Goal: Task Accomplishment & Management: Manage account settings

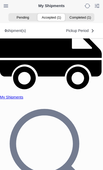
click at [53, 15] on ion-segment-button "Accepted (1)" at bounding box center [51, 17] width 28 height 7
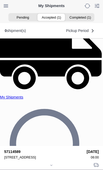
click at [53, 163] on div at bounding box center [51, 165] width 94 height 4
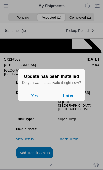
click at [73, 101] on button "Later" at bounding box center [67, 95] width 33 height 11
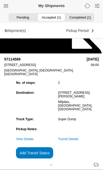
click at [55, 15] on ion-segment-button "Accepted (1)" at bounding box center [51, 17] width 28 height 7
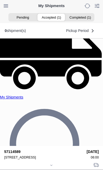
click at [56, 163] on div at bounding box center [51, 165] width 94 height 4
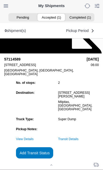
scroll to position [45, 0]
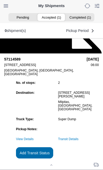
click at [0, 0] on slot "Add Transit Status" at bounding box center [0, 0] width 0 height 0
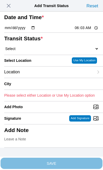
click at [86, 31] on input "06:03" at bounding box center [86, 27] width 25 height 5
type input "06:00"
click at [34, 51] on select "Select Arrive at Drop Off Arrive at Pickup Break Start Break Stop Depart Drop O…" at bounding box center [51, 48] width 94 height 5
select select "ARVPULOC"
click at [44, 78] on div "Location" at bounding box center [48, 71] width 89 height 11
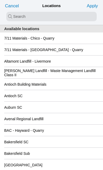
click at [14, 15] on input "search text" at bounding box center [51, 16] width 90 height 9
type input "frem"
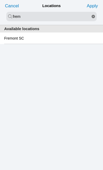
click at [41, 40] on div "Fremont SC" at bounding box center [51, 37] width 94 height 11
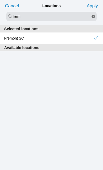
click at [0, 0] on slot "Apply" at bounding box center [0, 0] width 0 height 0
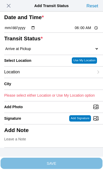
type input "Fremont"
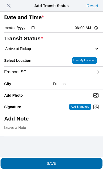
click at [78, 161] on span "SAVE" at bounding box center [51, 163] width 94 height 4
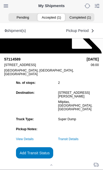
click at [78, 137] on link "Transit Details" at bounding box center [68, 139] width 20 height 4
